Goal: Task Accomplishment & Management: Complete application form

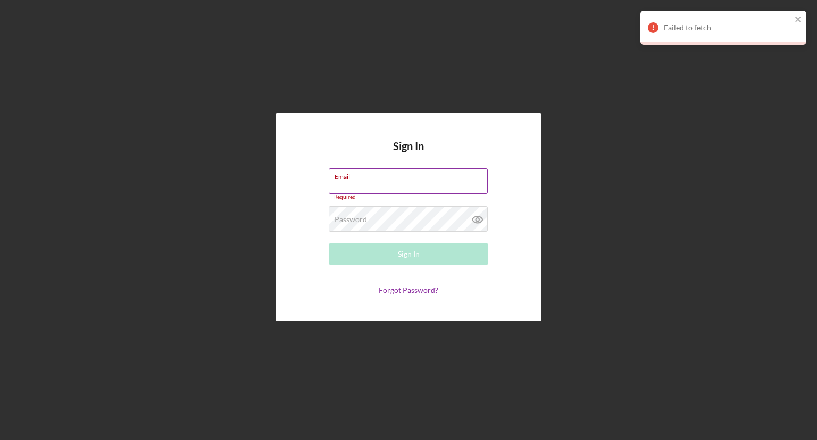
click at [357, 187] on input "Email" at bounding box center [408, 181] width 159 height 26
type input "[EMAIL_ADDRESS][DOMAIN_NAME]"
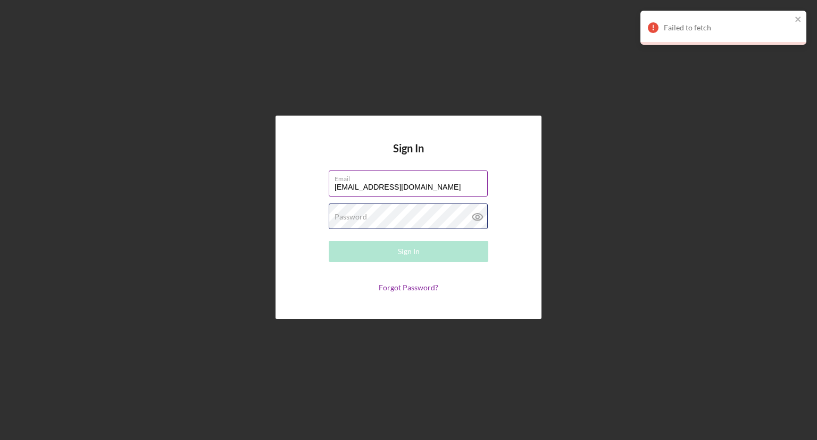
click at [392, 217] on div "Password Required" at bounding box center [409, 216] width 160 height 27
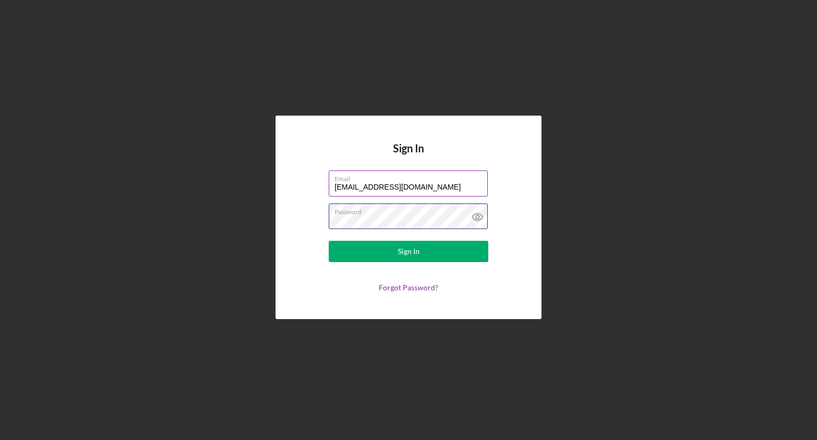
click at [329, 241] on button "Sign In" at bounding box center [409, 251] width 160 height 21
click at [480, 212] on icon at bounding box center [478, 216] width 27 height 27
click at [329, 241] on button "Sign In" at bounding box center [409, 251] width 160 height 21
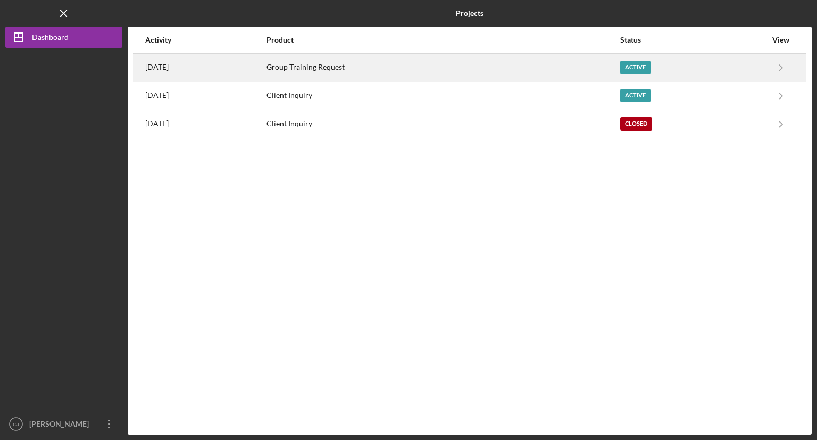
click at [339, 66] on div "Group Training Request" at bounding box center [443, 67] width 353 height 27
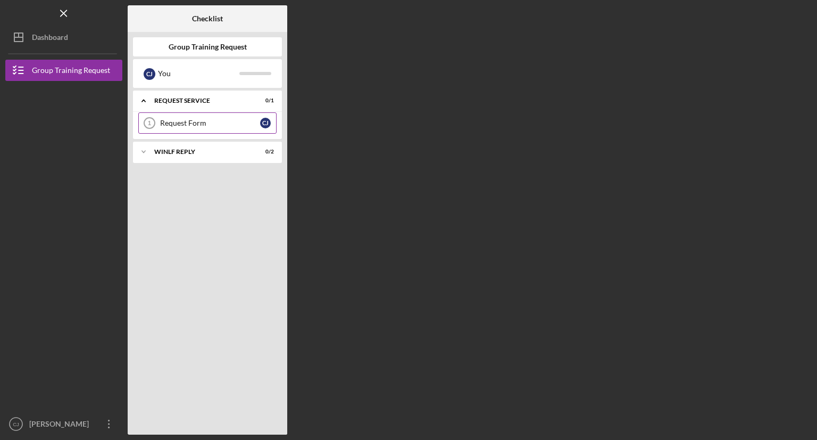
click at [209, 127] on div "Request Form" at bounding box center [210, 123] width 100 height 9
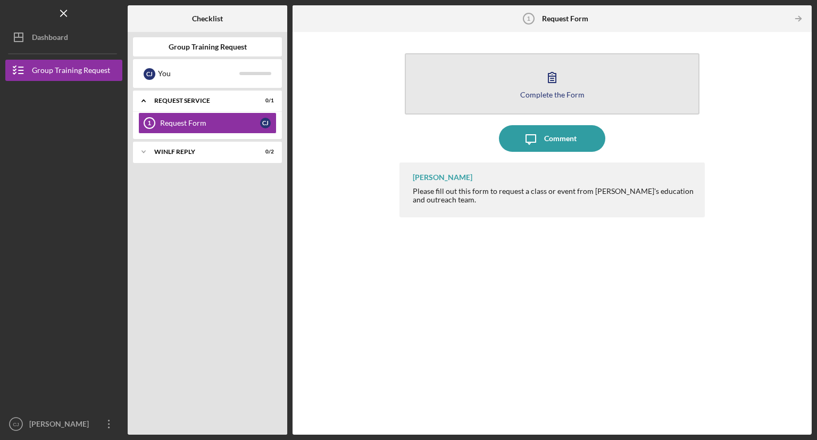
click at [528, 101] on button "Complete the Form Form" at bounding box center [552, 83] width 295 height 61
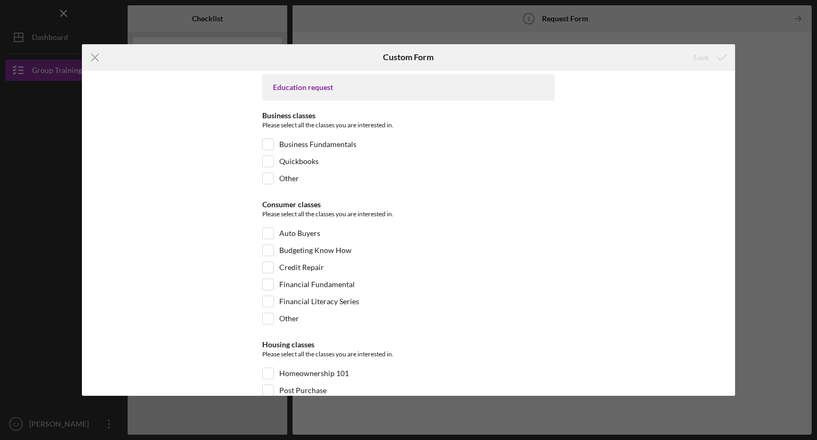
scroll to position [1340, 0]
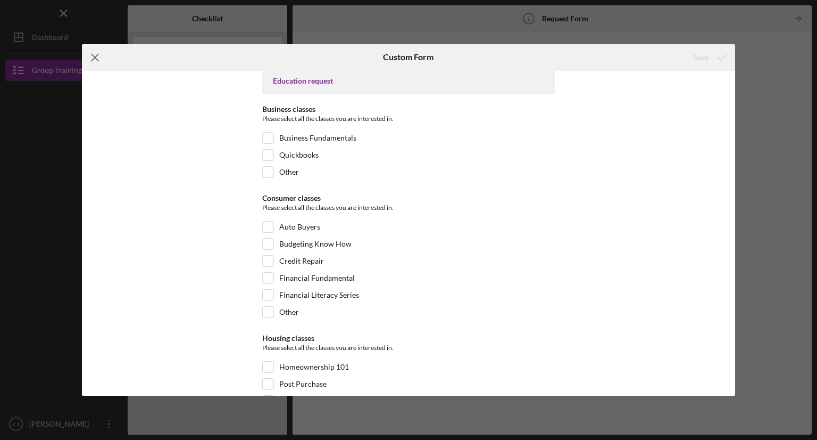
click at [88, 60] on icon "Icon/Menu Close" at bounding box center [95, 57] width 27 height 27
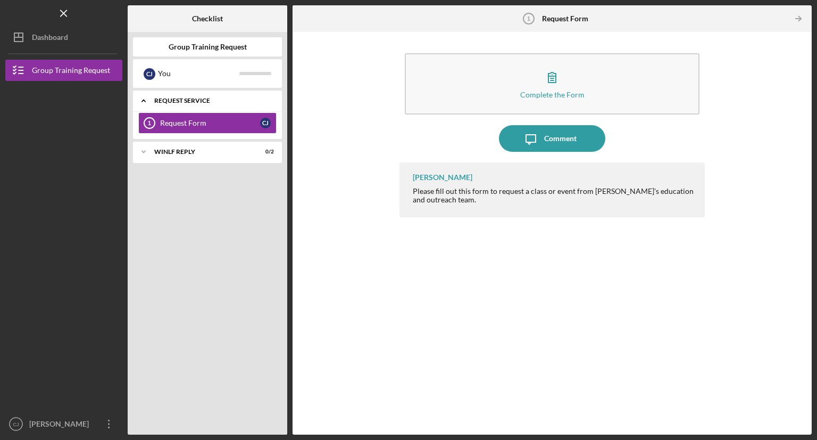
click at [156, 98] on div "Request Service" at bounding box center [211, 100] width 114 height 6
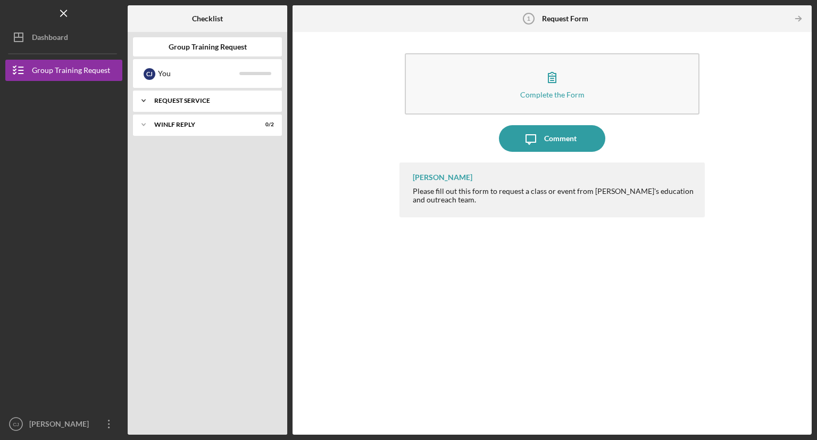
click at [148, 98] on icon "Icon/Expander" at bounding box center [143, 100] width 21 height 21
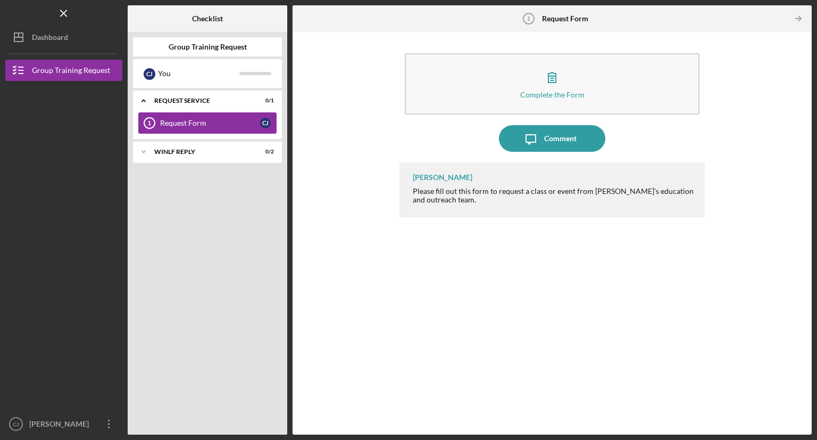
click at [173, 120] on div "Request Form" at bounding box center [210, 123] width 100 height 9
